Goal: Find specific page/section: Find specific page/section

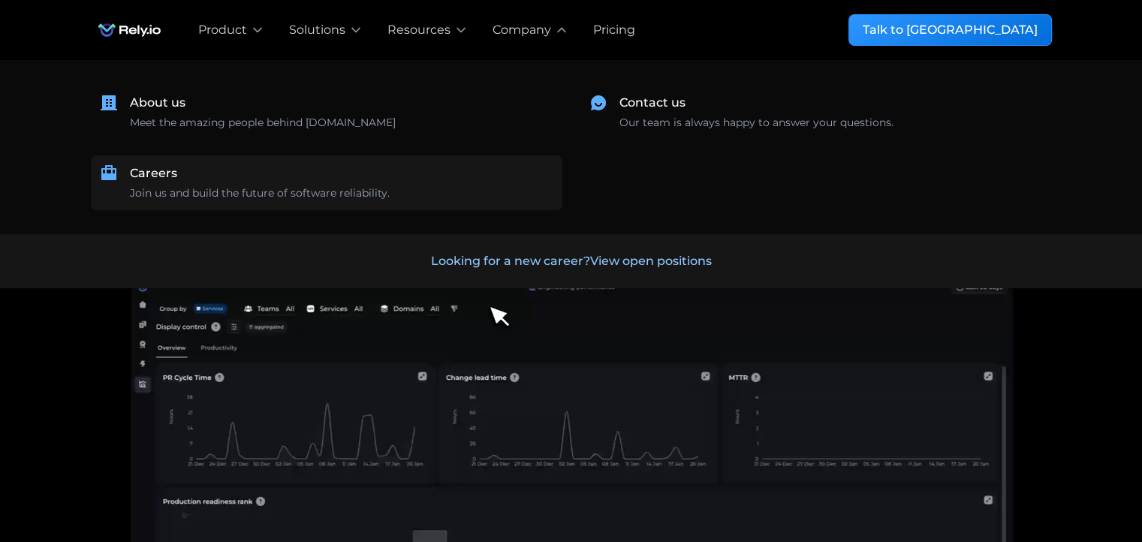
click at [174, 169] on div "Careers" at bounding box center [153, 173] width 47 height 18
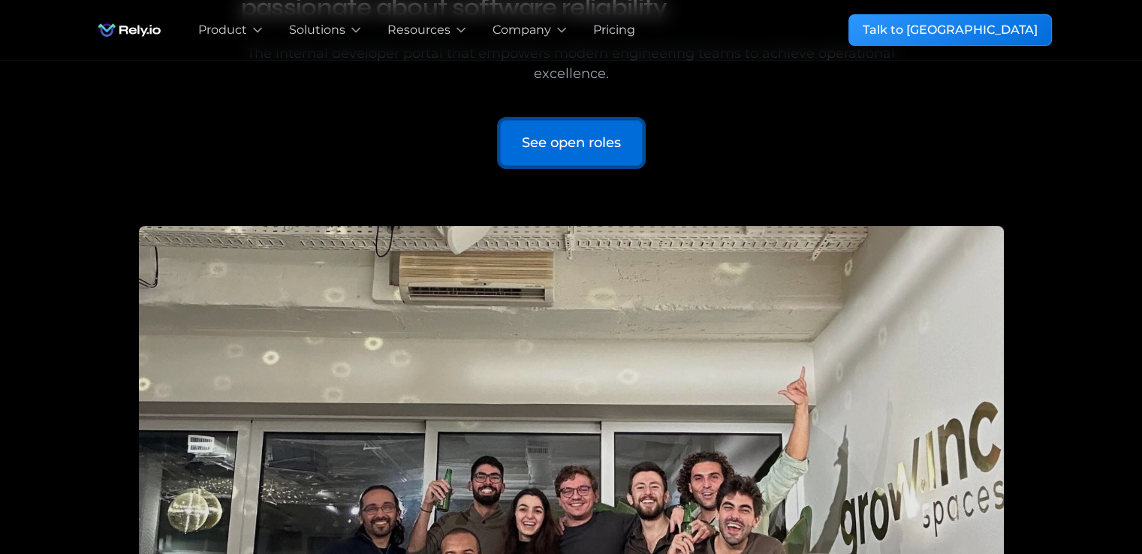
click at [556, 152] on div "See open roles" at bounding box center [571, 143] width 99 height 20
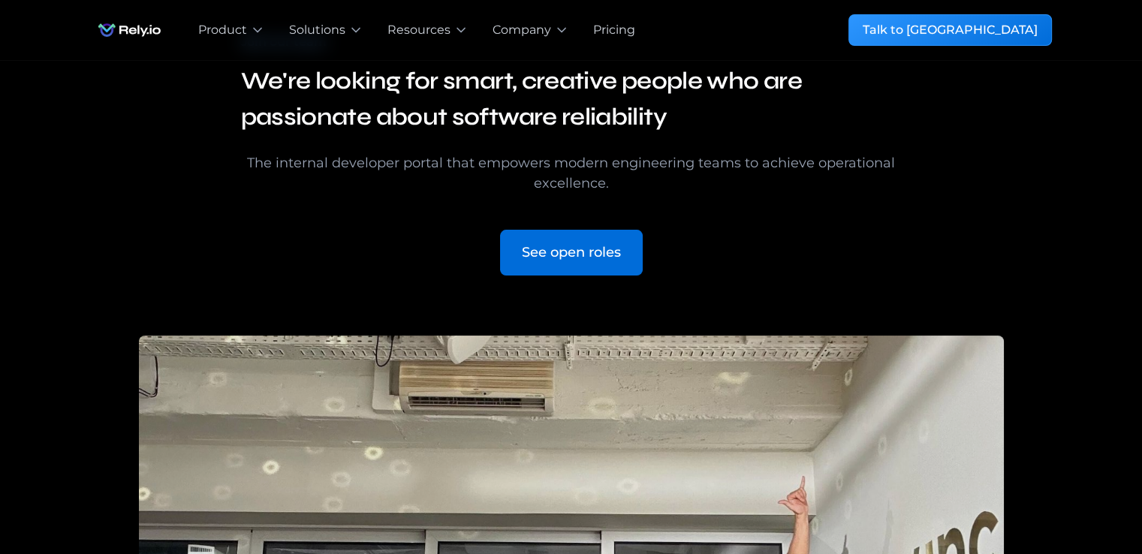
scroll to position [113, 0]
